Goal: Find contact information: Find contact information

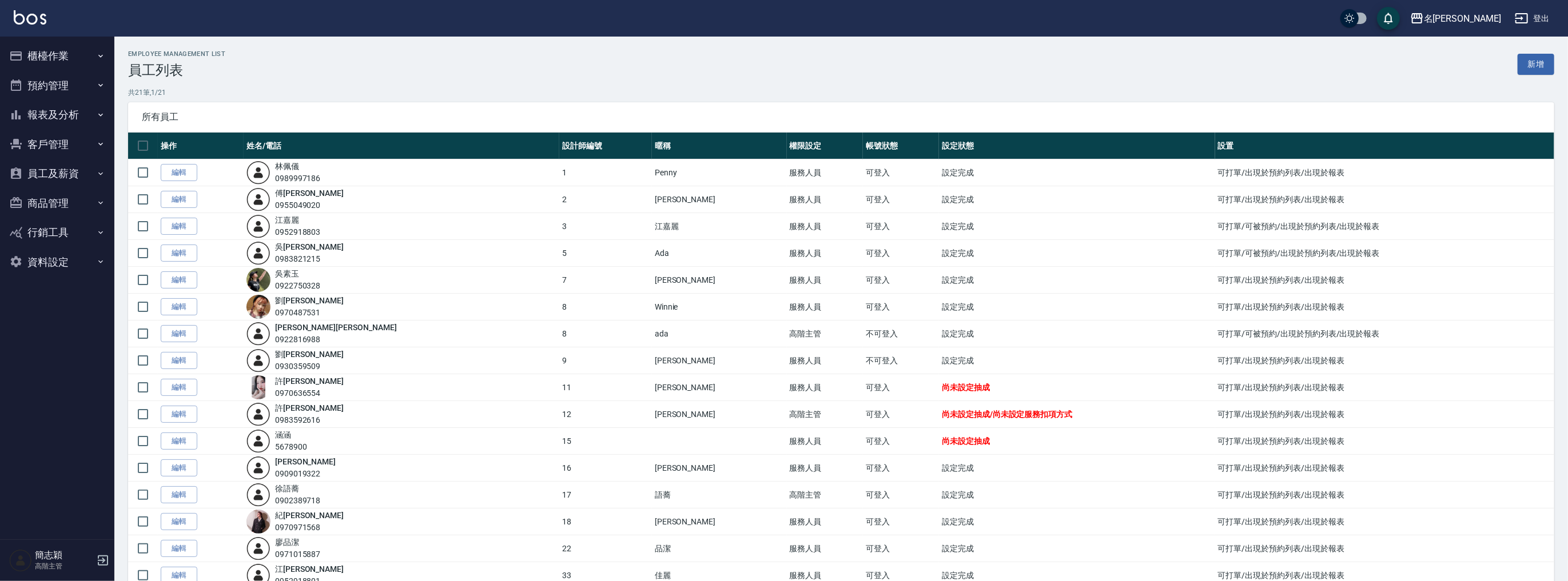
click at [66, 123] on button "報表及分析" at bounding box center [57, 115] width 105 height 30
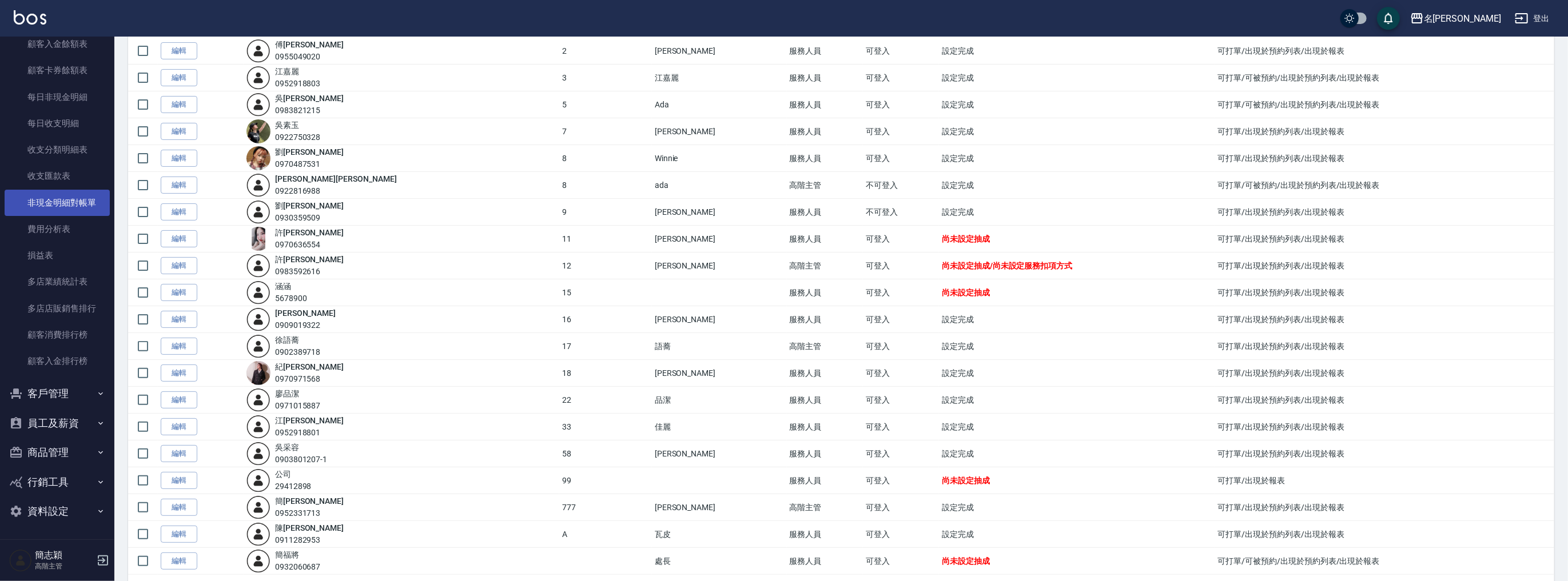
scroll to position [184, 0]
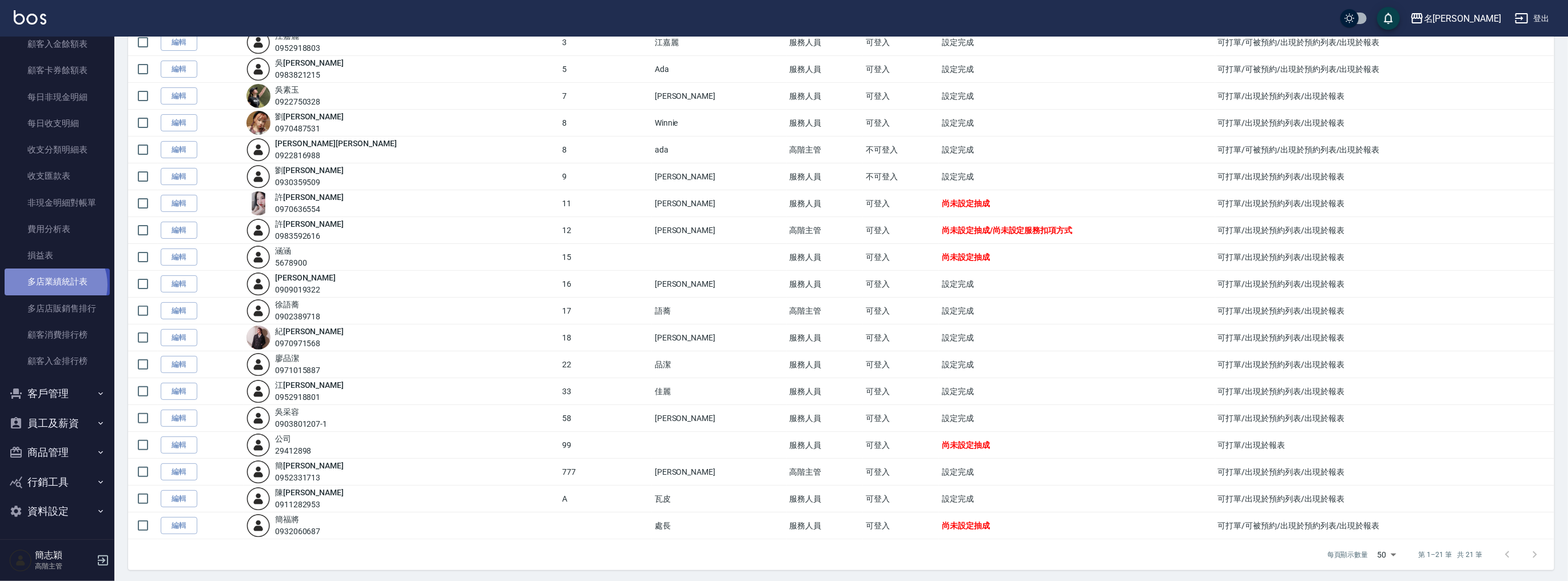
click at [54, 284] on link "多店業績統計表" at bounding box center [57, 281] width 105 height 26
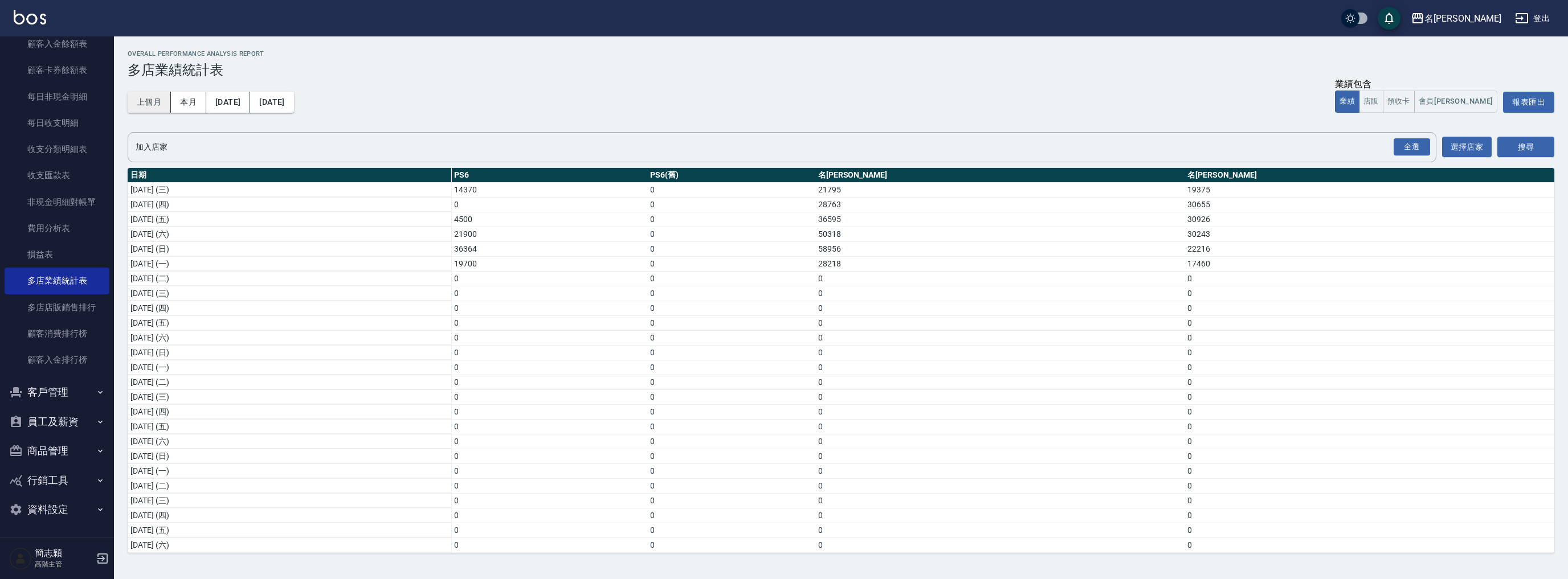
click at [139, 97] on button "上個月" at bounding box center [149, 102] width 43 height 21
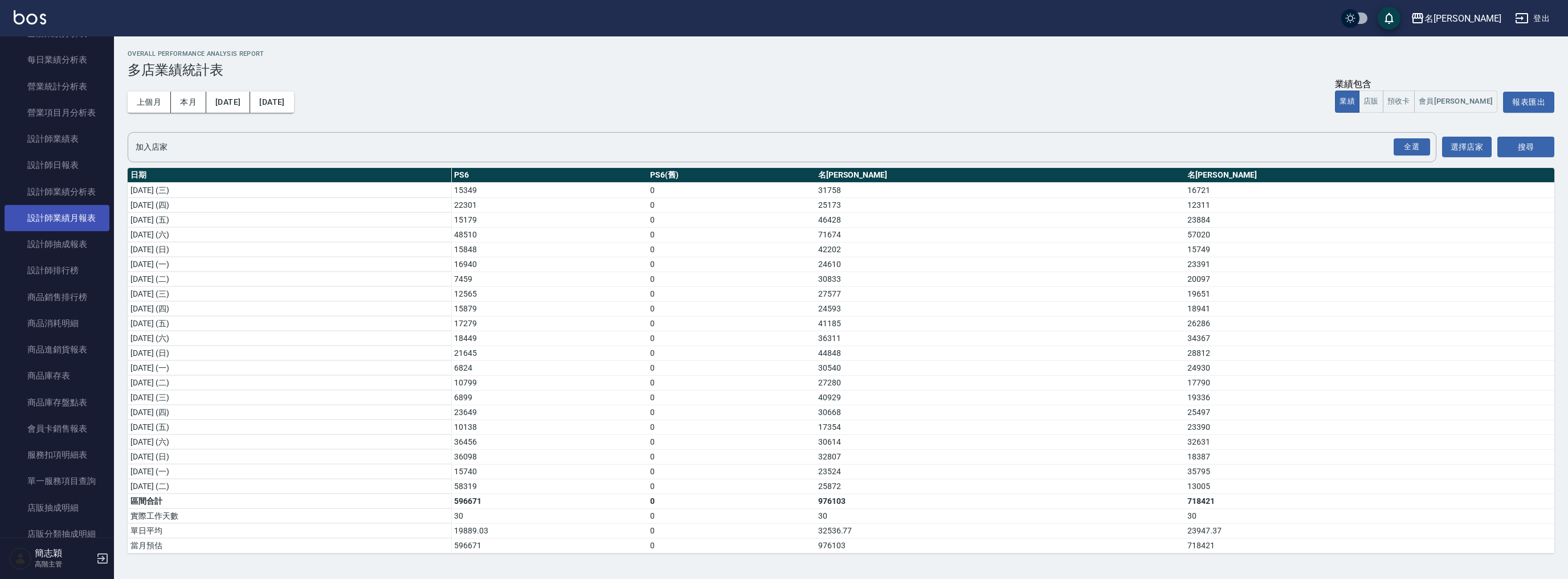
scroll to position [362, 0]
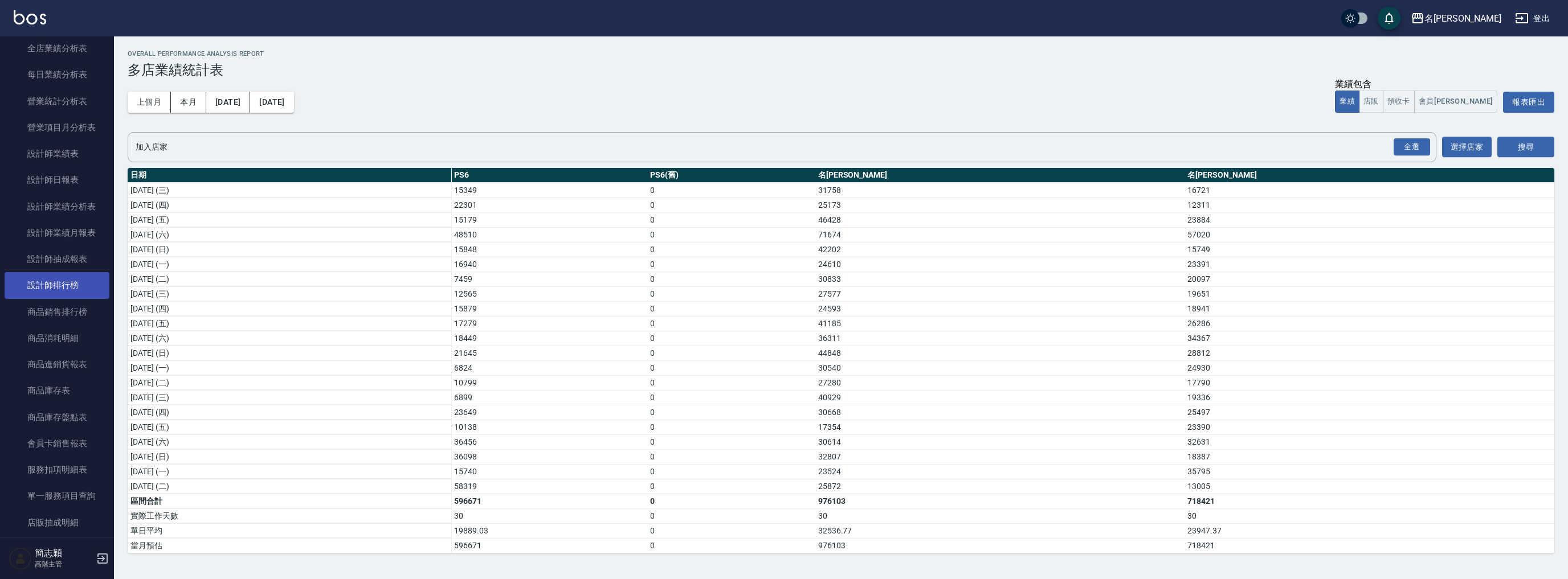
click at [76, 280] on link "設計師排行榜" at bounding box center [57, 285] width 105 height 26
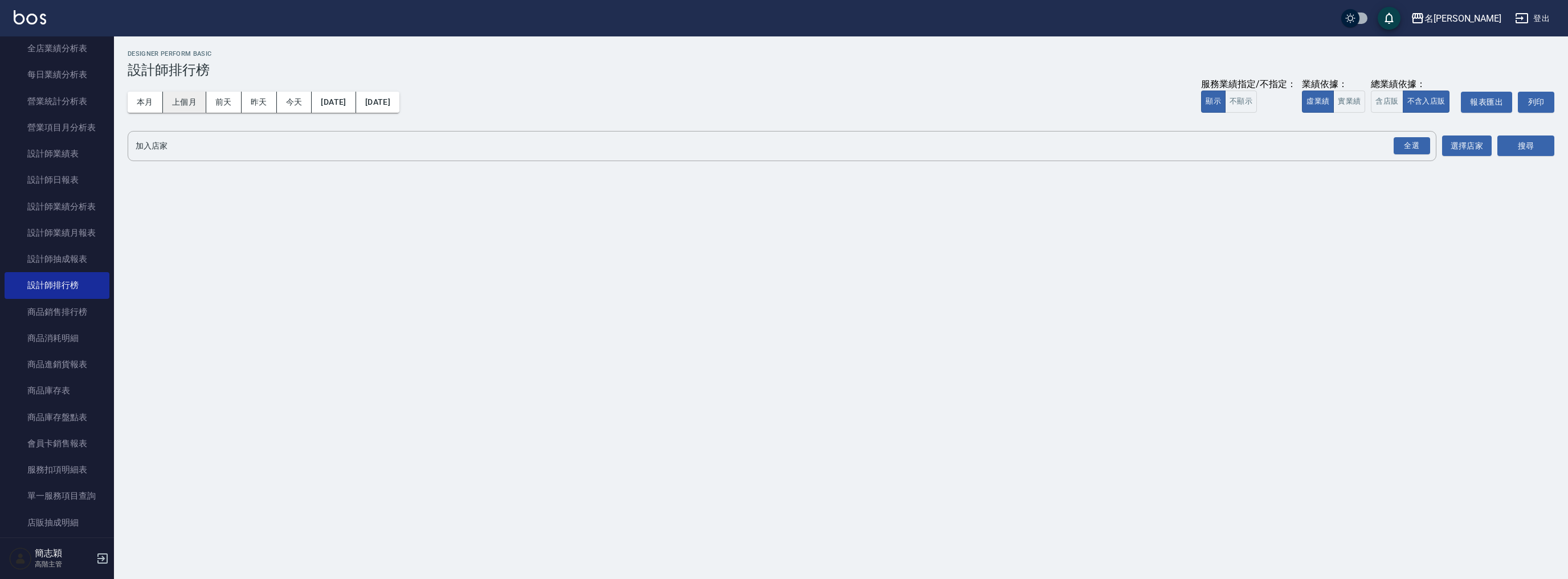
click at [189, 105] on button "上個月" at bounding box center [184, 102] width 43 height 21
click at [625, 146] on input "加入店家" at bounding box center [773, 146] width 1281 height 20
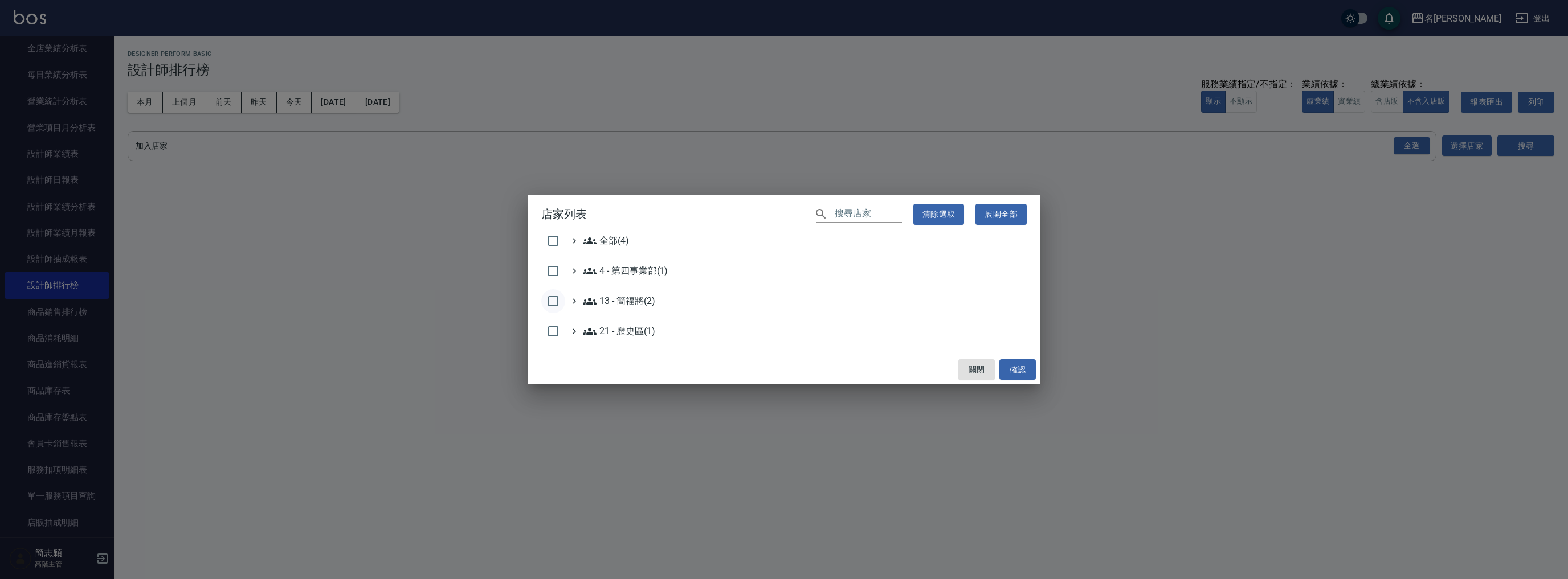
click at [556, 299] on input "checkbox" at bounding box center [552, 300] width 24 height 24
click at [1014, 366] on button "確認" at bounding box center [1018, 370] width 36 height 21
checkbox input "false"
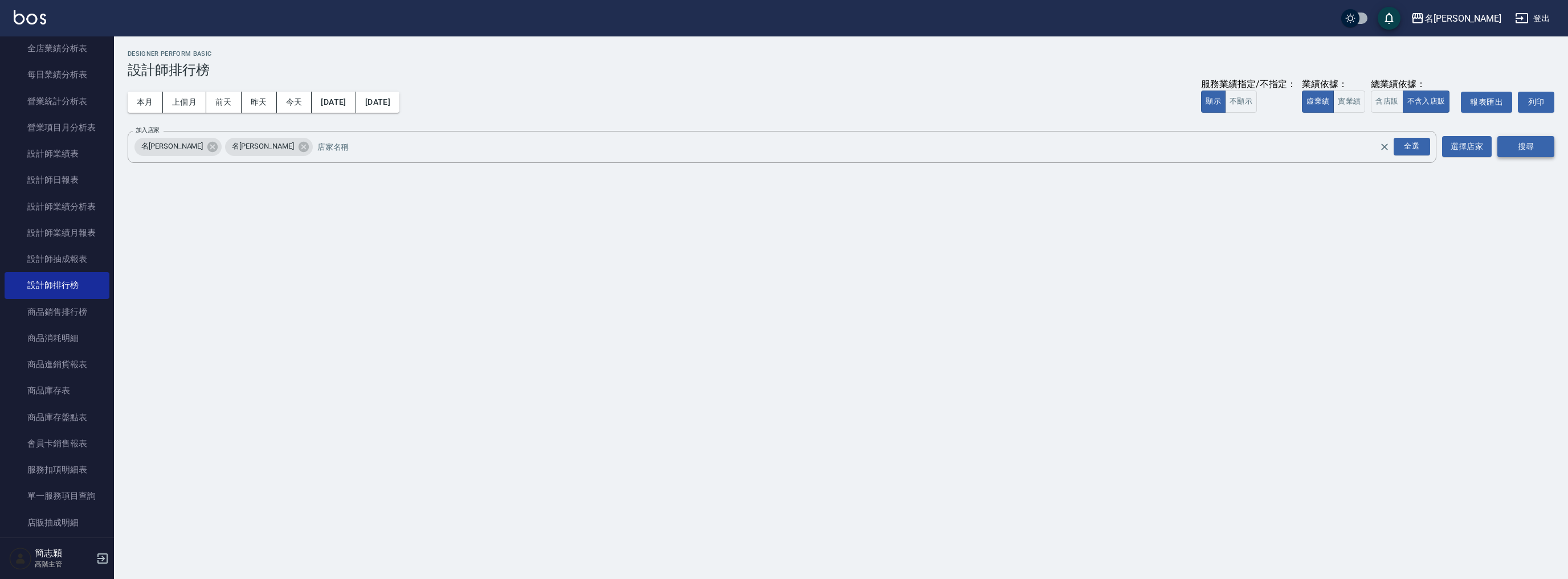
click at [1529, 150] on button "搜尋" at bounding box center [1526, 147] width 57 height 21
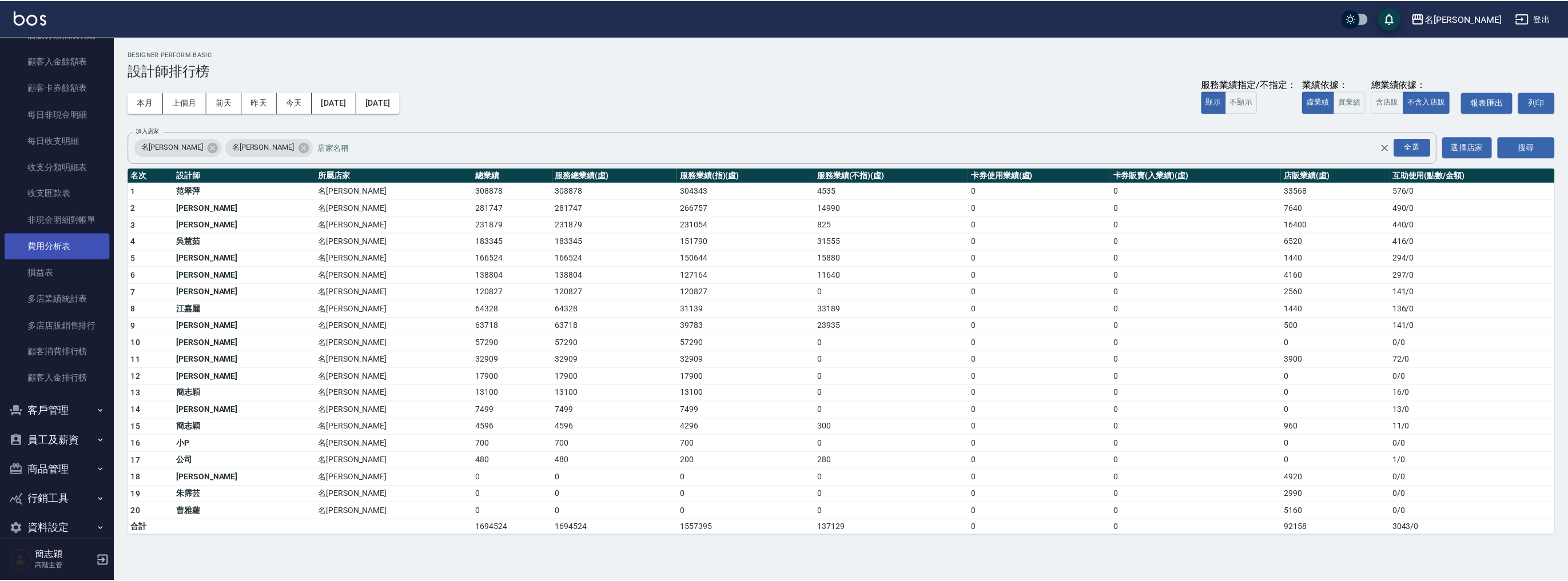
scroll to position [897, 0]
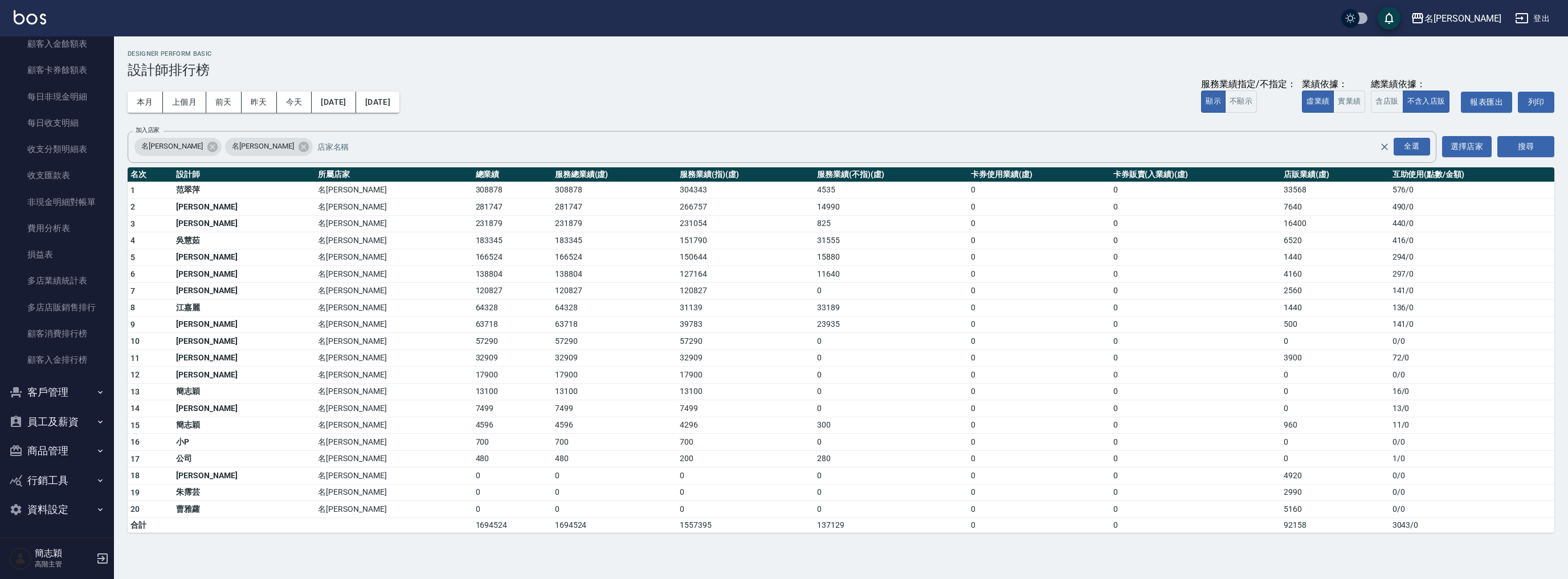
click at [67, 417] on button "員工及薪資" at bounding box center [57, 422] width 105 height 30
click at [75, 446] on link "員工列表" at bounding box center [57, 453] width 105 height 26
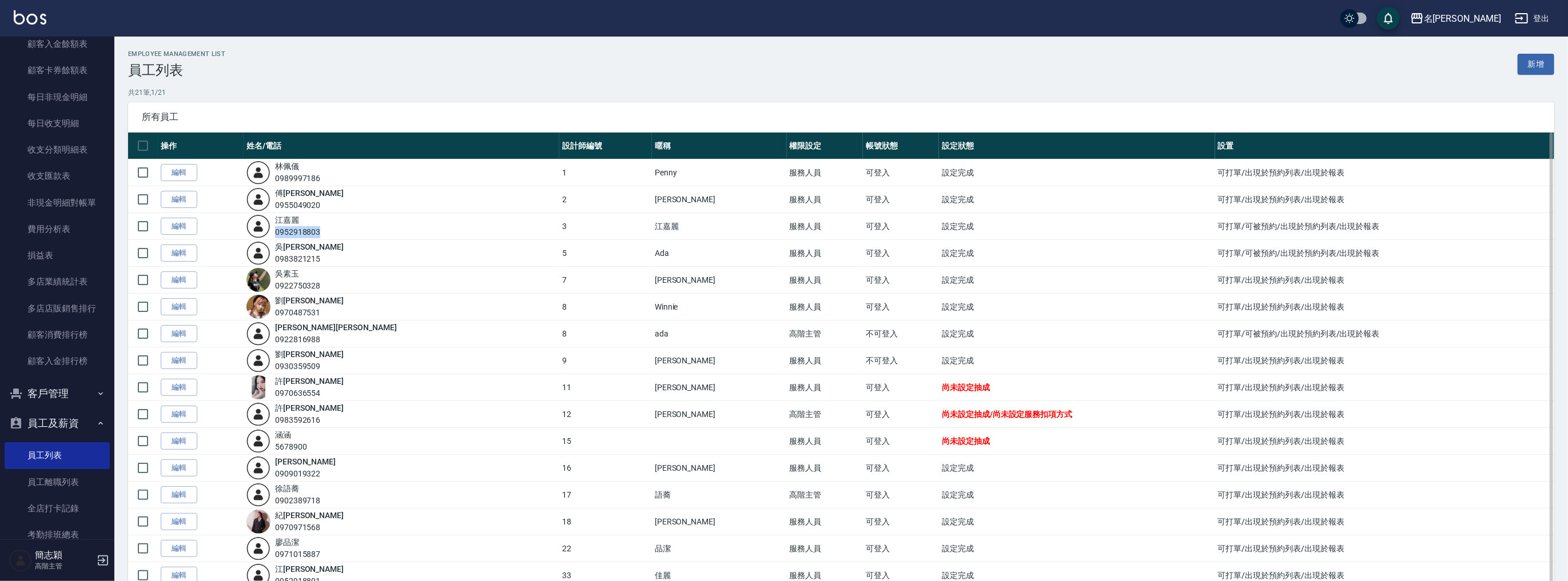
drag, startPoint x: 337, startPoint y: 233, endPoint x: 294, endPoint y: 235, distance: 43.0
click at [292, 235] on div "江嘉麗 0952918803" at bounding box center [401, 226] width 310 height 24
copy div "0952918803"
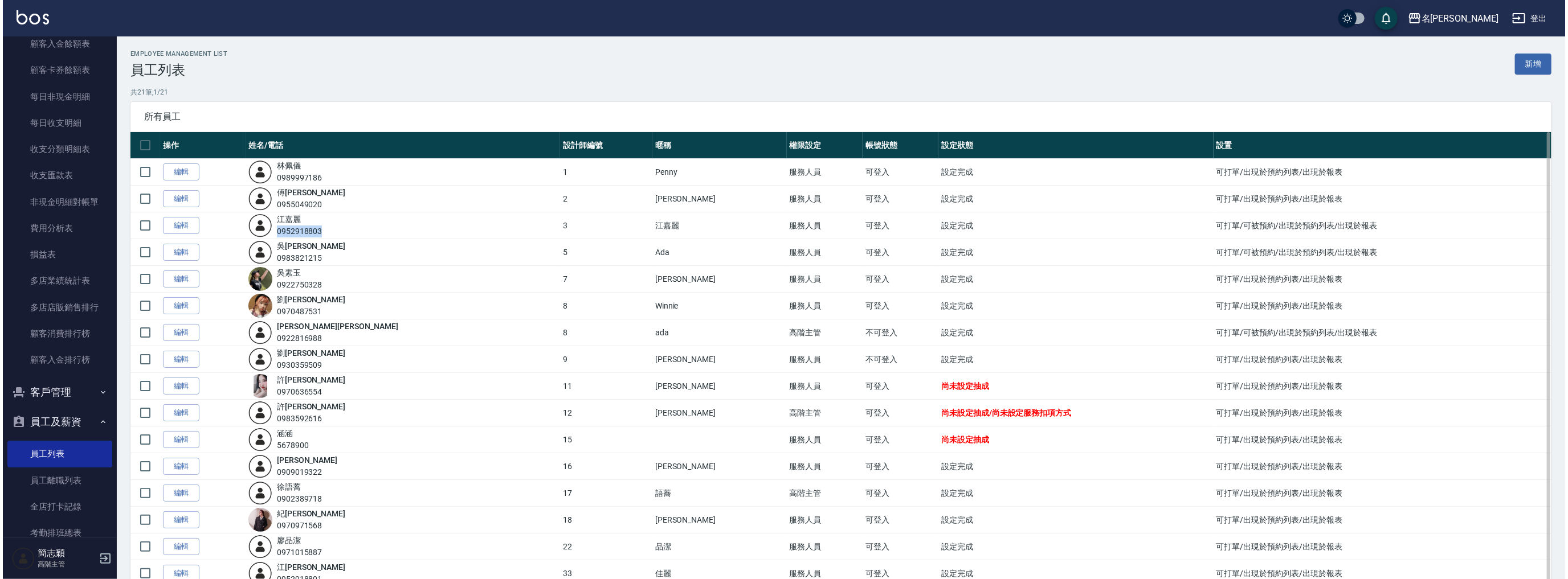
scroll to position [106, 0]
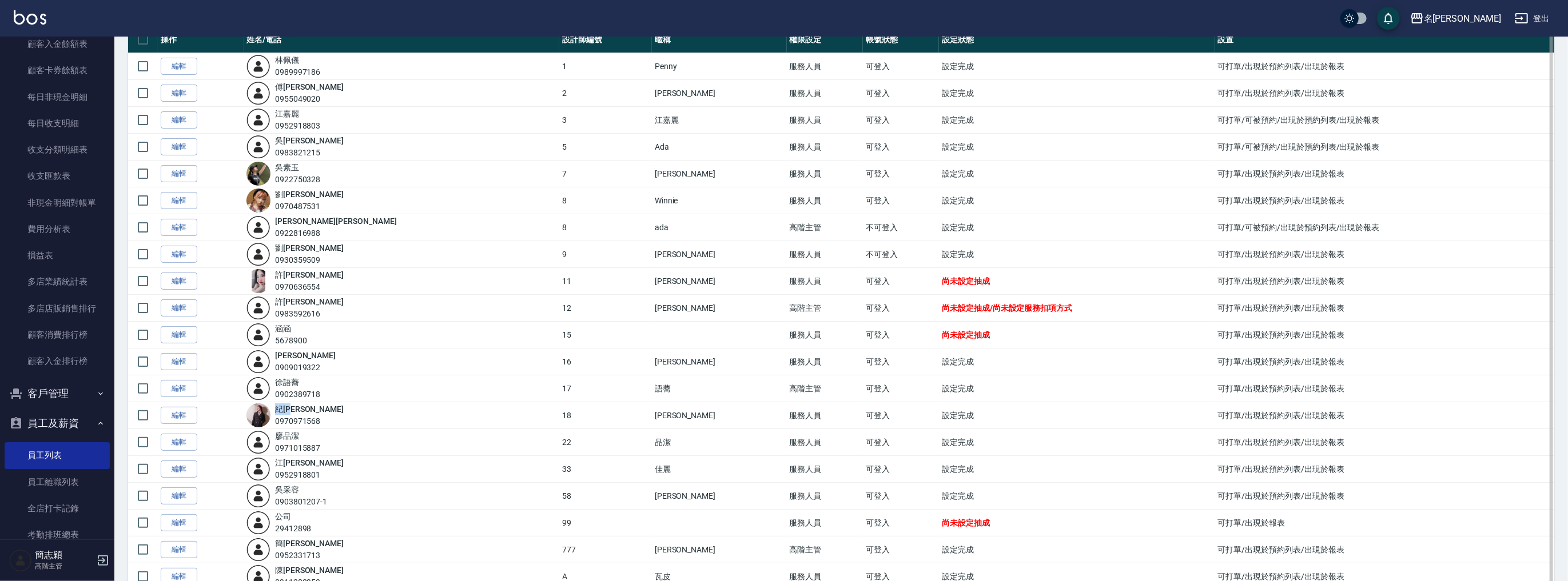
drag, startPoint x: 316, startPoint y: 405, endPoint x: 290, endPoint y: 401, distance: 26.3
click at [289, 404] on div "紀 沛岑 0970971568" at bounding box center [401, 415] width 310 height 24
copy link "紀 沛岑"
drag, startPoint x: 347, startPoint y: 421, endPoint x: 292, endPoint y: 418, distance: 55.1
click at [292, 418] on div "紀 沛岑 0970971568" at bounding box center [401, 415] width 310 height 24
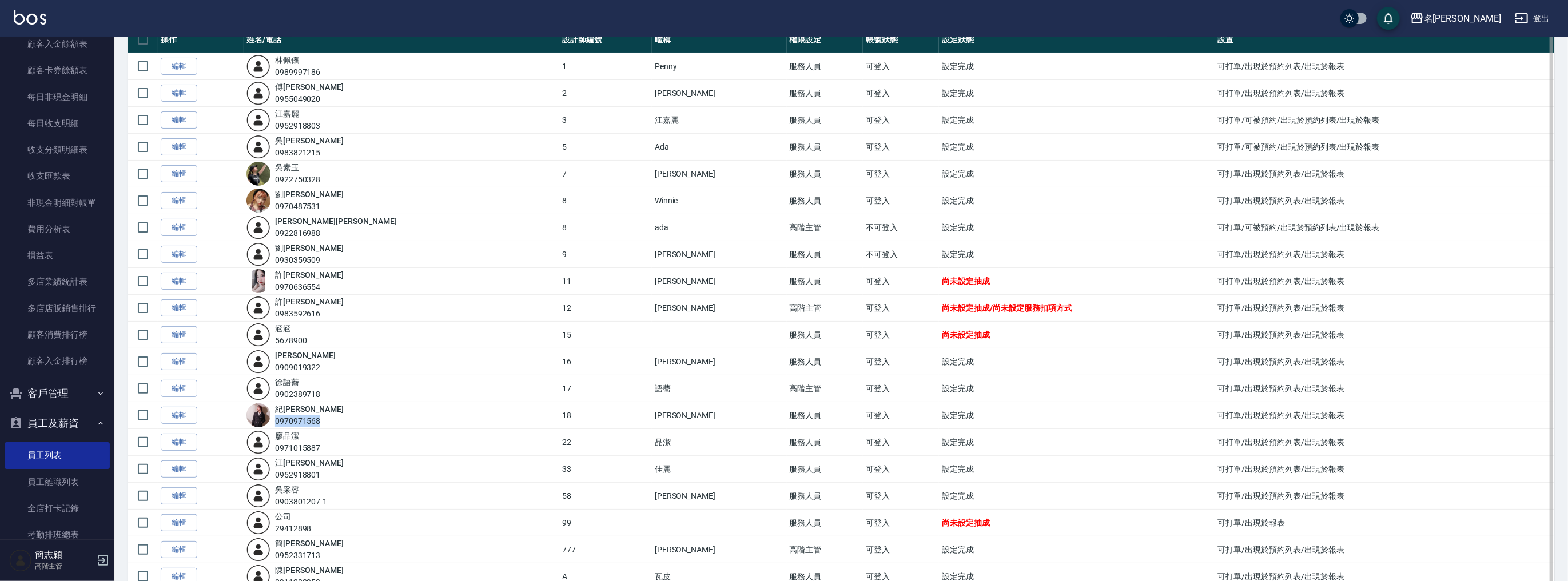
copy div "0970971568"
click at [1473, 18] on div "名留中和" at bounding box center [1462, 18] width 78 height 14
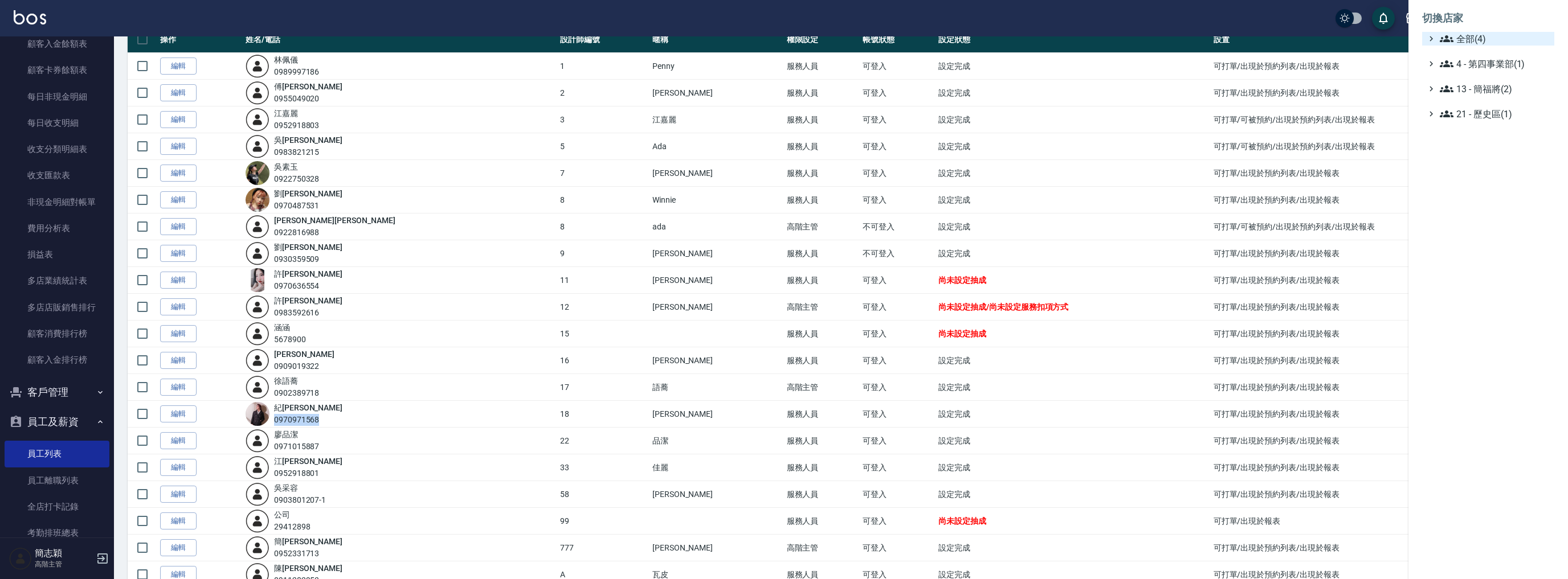
click at [1468, 37] on span "全部(4)" at bounding box center [1494, 38] width 110 height 13
click at [1479, 111] on span "名[PERSON_NAME]" at bounding box center [1494, 111] width 112 height 13
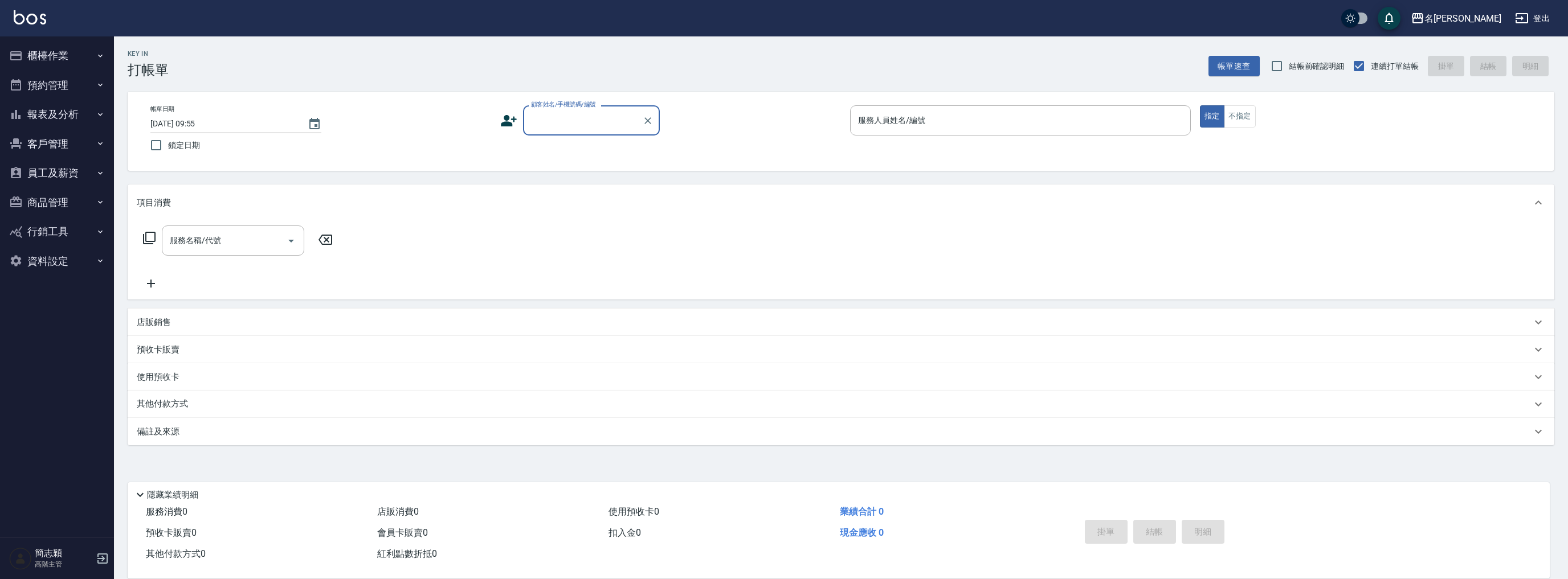
click at [71, 114] on button "報表及分析" at bounding box center [57, 114] width 105 height 30
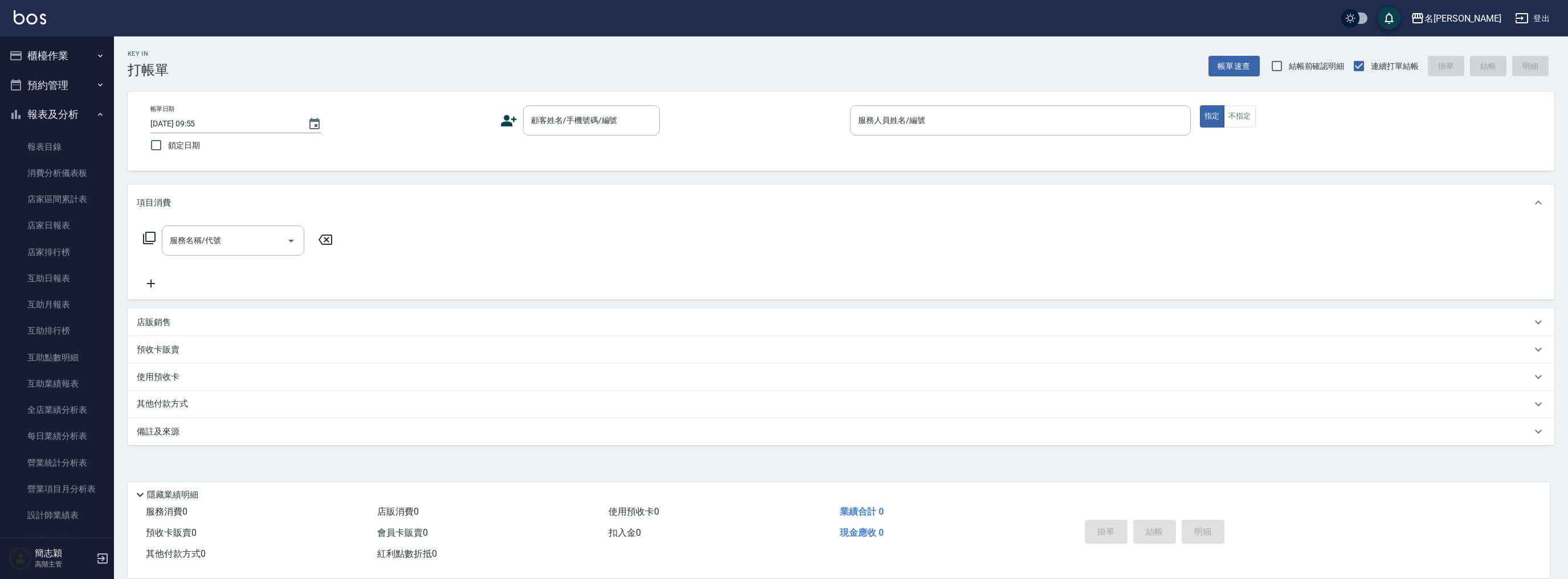
click at [71, 113] on button "報表及分析" at bounding box center [57, 114] width 105 height 30
click at [69, 172] on button "員工及薪資" at bounding box center [57, 173] width 105 height 30
click at [71, 200] on link "員工列表" at bounding box center [57, 205] width 105 height 26
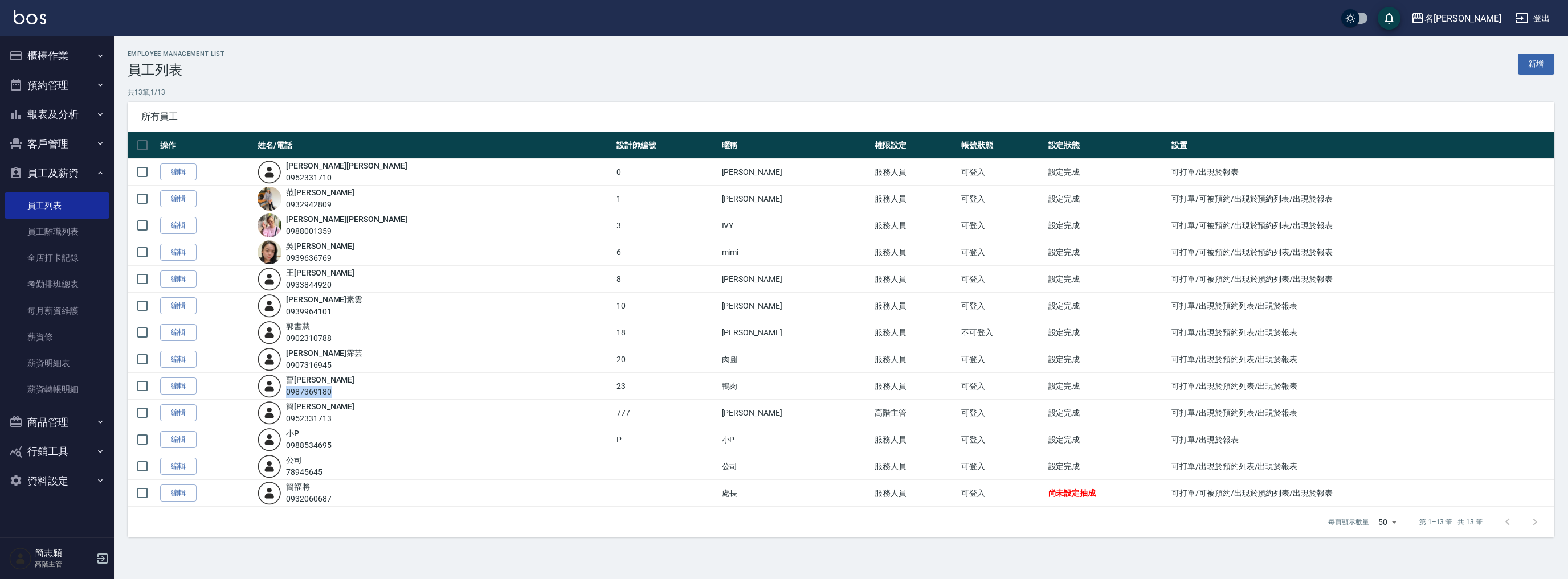
drag, startPoint x: 361, startPoint y: 393, endPoint x: 308, endPoint y: 394, distance: 53.0
click at [308, 394] on div "[PERSON_NAME]0987369180" at bounding box center [434, 385] width 353 height 24
copy div "0987369180"
